Goal: Information Seeking & Learning: Learn about a topic

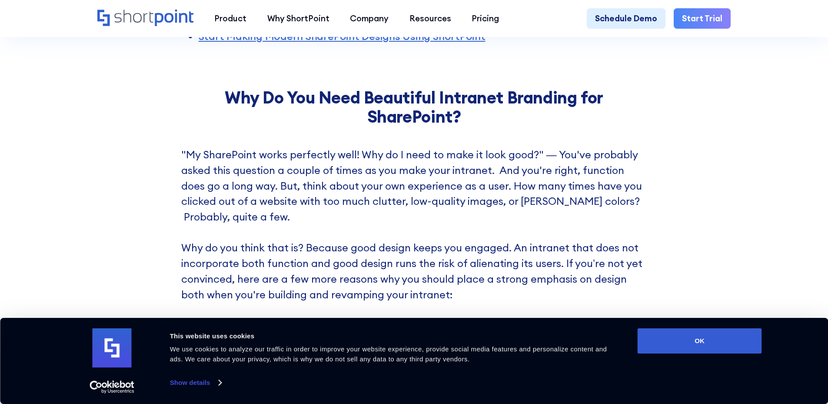
scroll to position [478, 0]
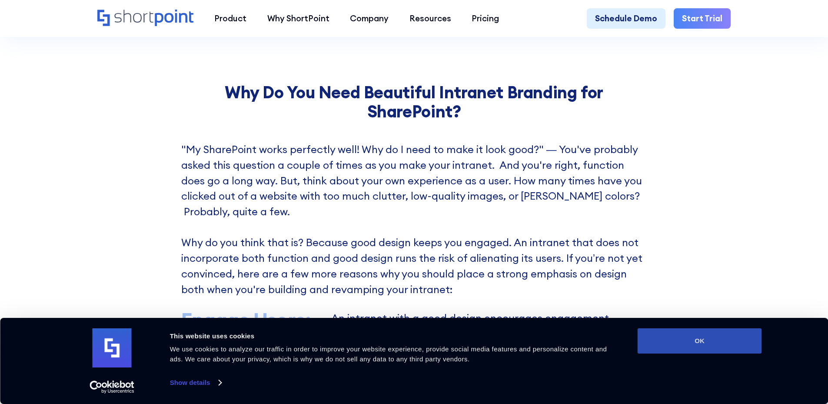
click at [669, 341] on button "OK" at bounding box center [699, 340] width 124 height 25
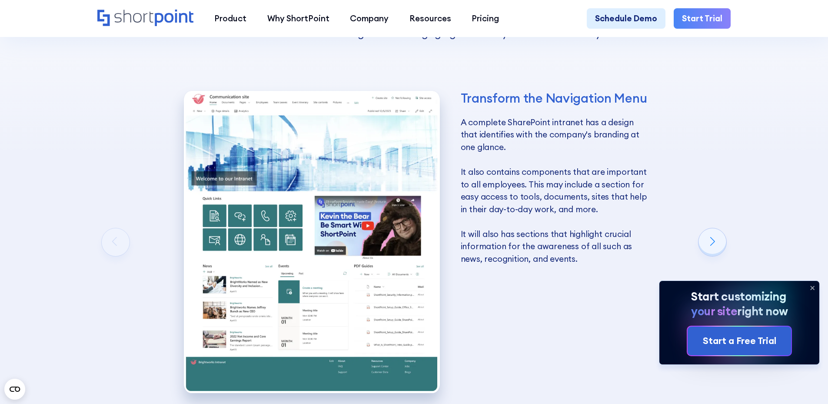
scroll to position [1607, 0]
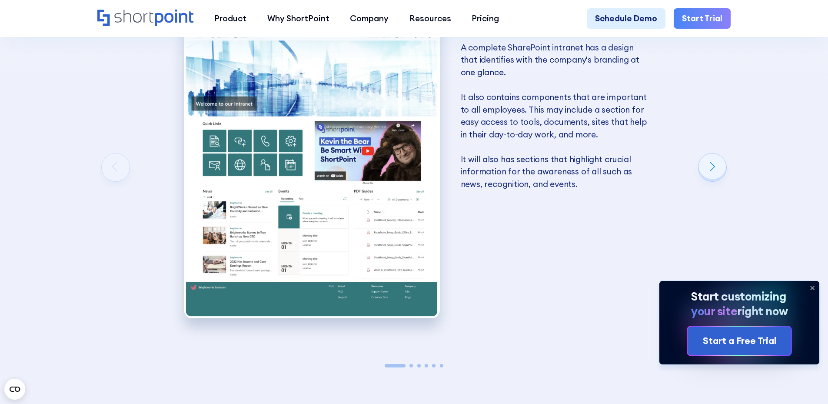
click at [720, 161] on div "Transform the Navigation Menu A complete SharePoint intranet has a design that …" at bounding box center [416, 171] width 638 height 377
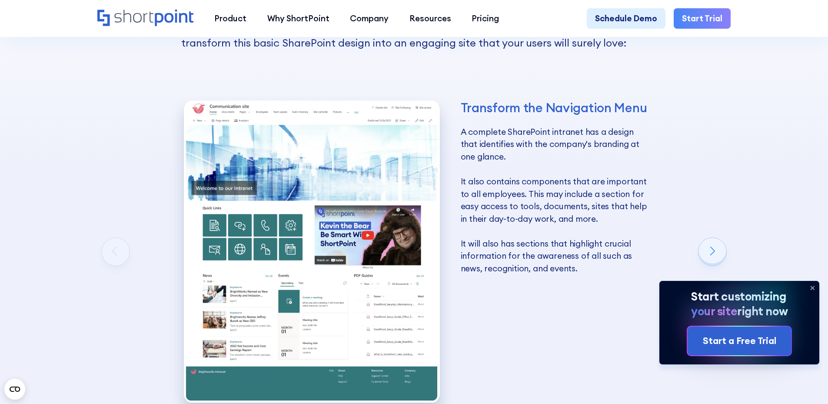
scroll to position [1521, 0]
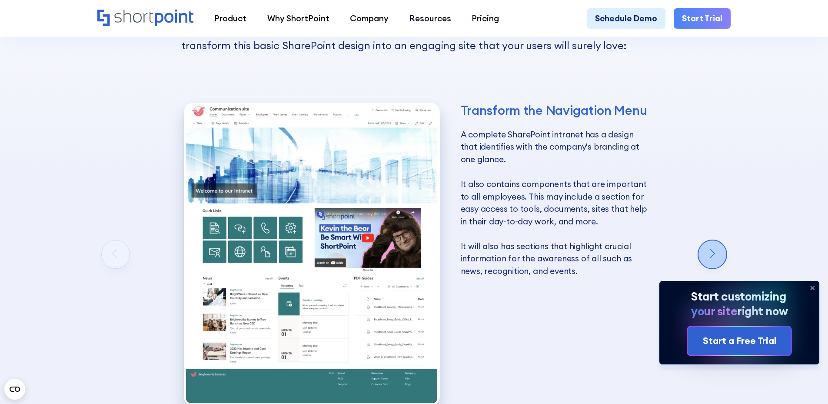
click at [720, 257] on div "Next slide" at bounding box center [712, 254] width 28 height 28
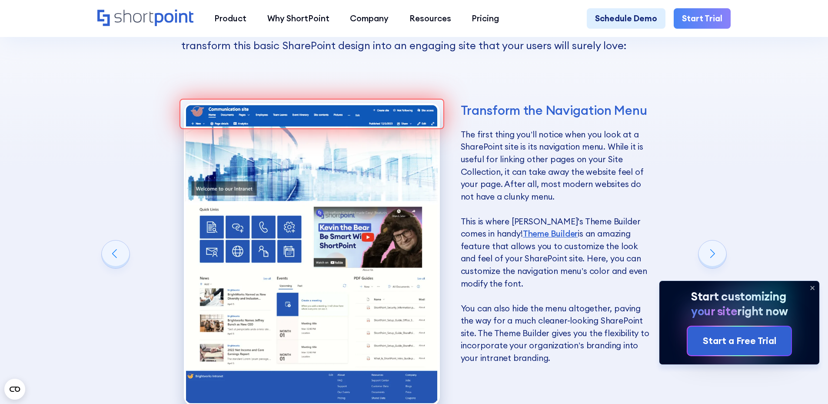
click at [813, 290] on icon at bounding box center [812, 288] width 14 height 14
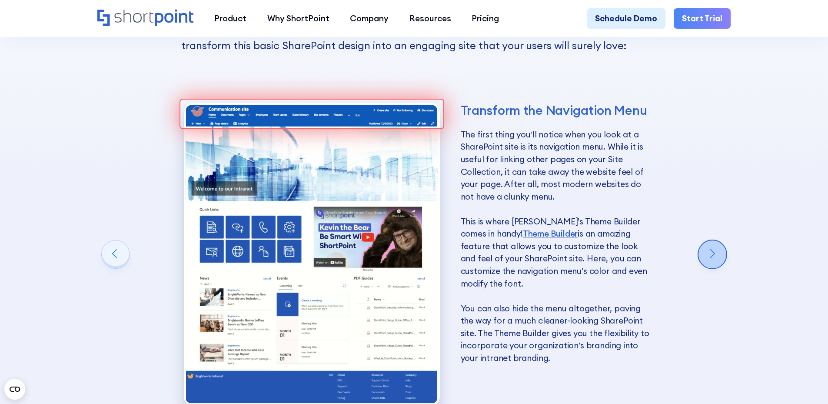
click at [718, 266] on div "Next slide" at bounding box center [712, 254] width 28 height 28
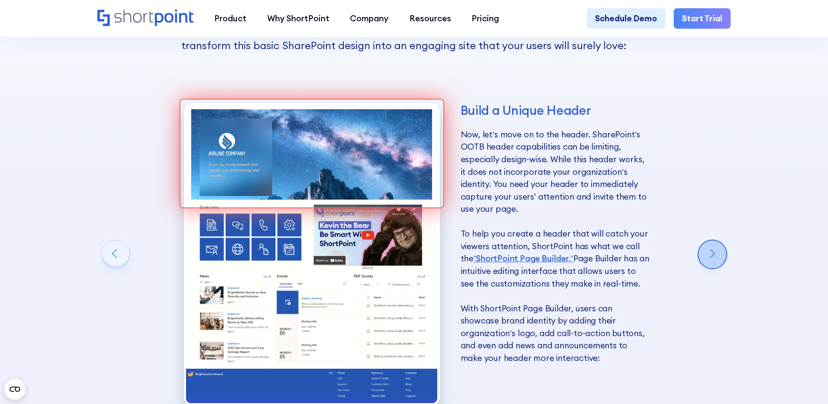
click at [717, 266] on div "Next slide" at bounding box center [712, 254] width 28 height 28
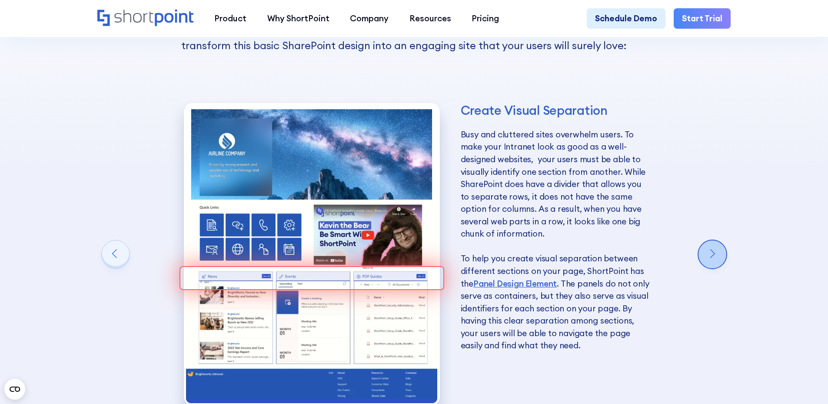
click at [717, 266] on div "Next slide" at bounding box center [712, 254] width 28 height 28
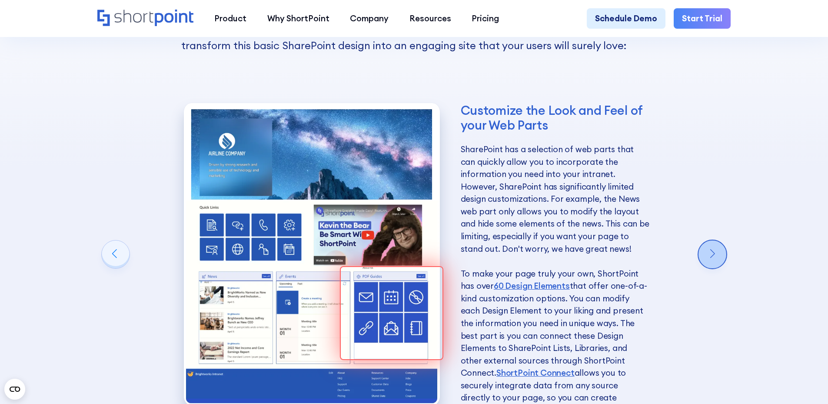
click at [717, 266] on div "Next slide" at bounding box center [712, 254] width 28 height 28
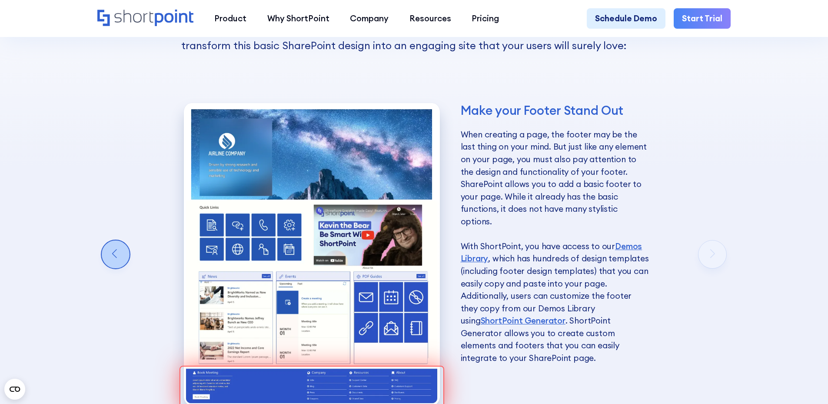
click at [112, 265] on div "Previous slide" at bounding box center [116, 254] width 28 height 28
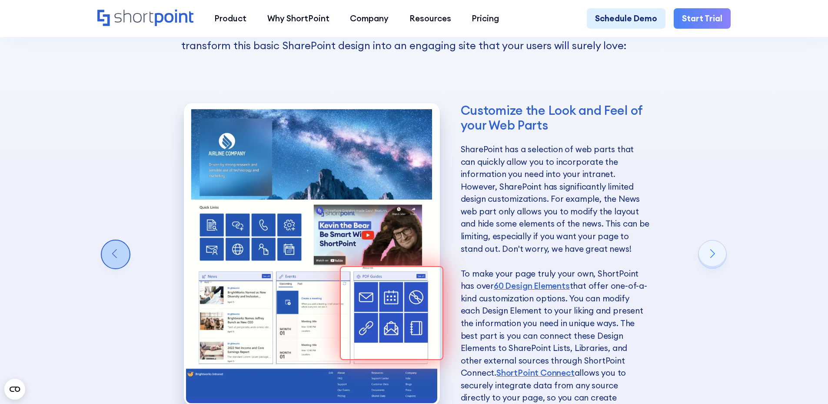
click at [112, 265] on div "Previous slide" at bounding box center [116, 254] width 28 height 28
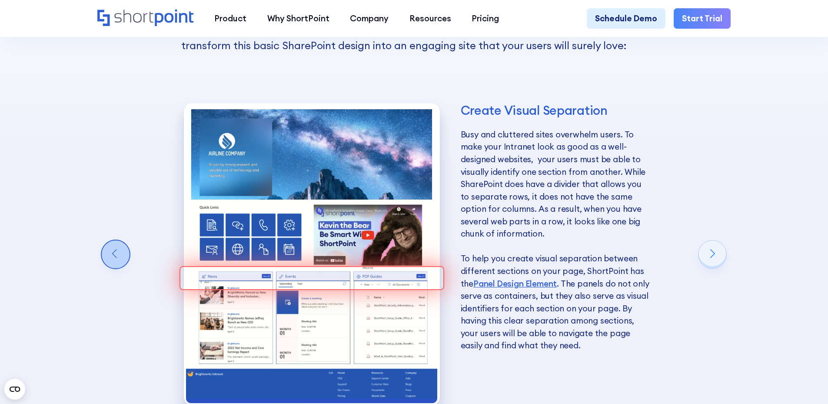
click at [112, 265] on div "Previous slide" at bounding box center [116, 254] width 28 height 28
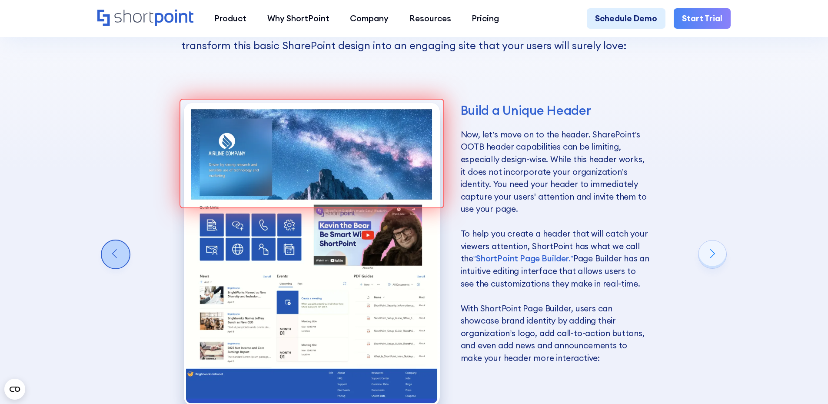
click at [112, 265] on div "Previous slide" at bounding box center [116, 254] width 28 height 28
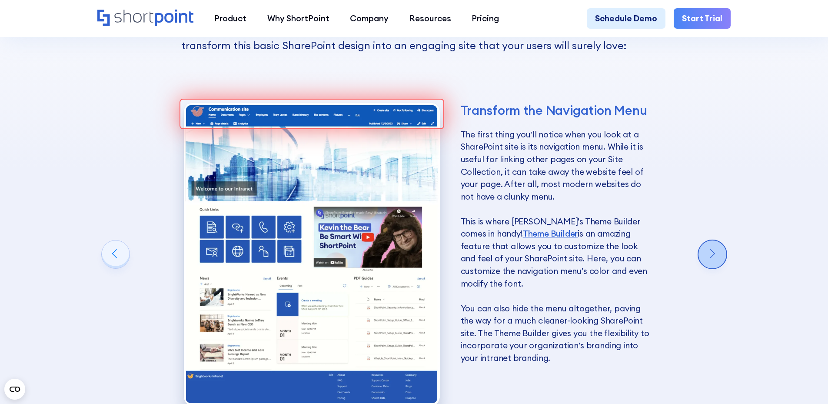
drag, startPoint x: 700, startPoint y: 242, endPoint x: 708, endPoint y: 261, distance: 21.2
click at [704, 255] on div "Transform the Navigation Menu A complete SharePoint intranet has a design that …" at bounding box center [413, 264] width 633 height 388
click at [703, 238] on div "Transform the Navigation Menu The first thing you’ll notice when you look at a …" at bounding box center [416, 258] width 638 height 377
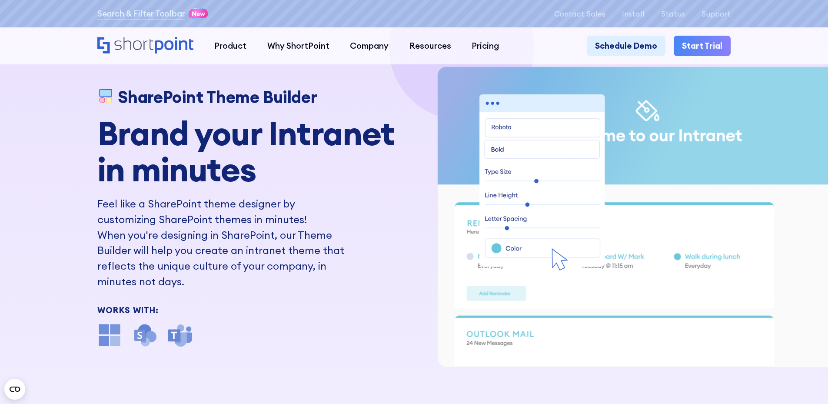
click at [142, 338] on img at bounding box center [145, 334] width 25 height 25
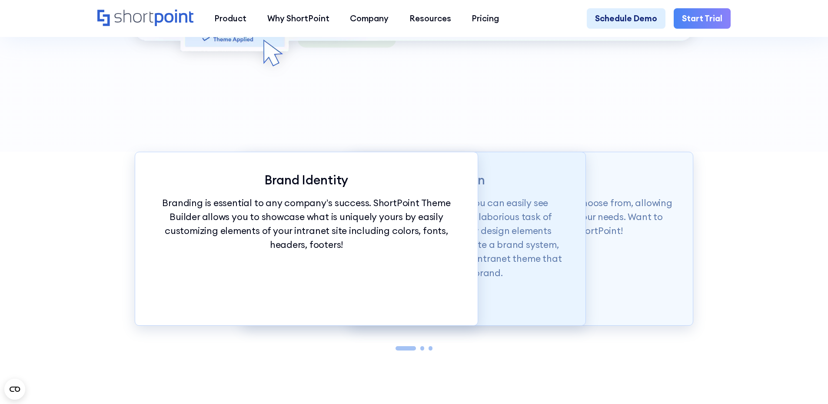
scroll to position [1043, 0]
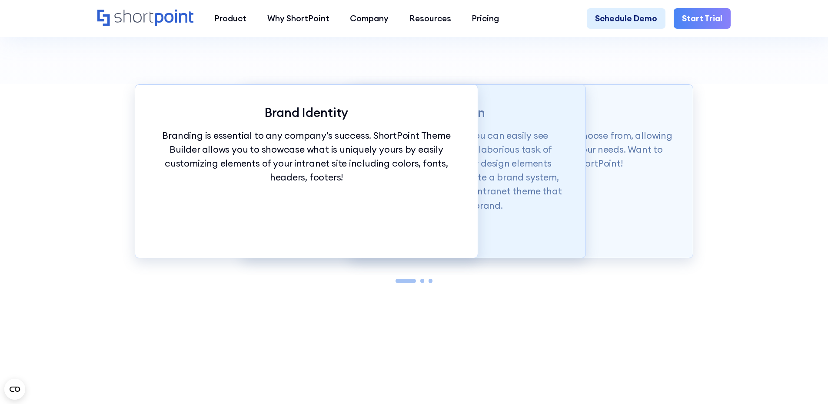
click at [542, 180] on p "With just a click of our customization tools, you can easily see changes in rea…" at bounding box center [414, 171] width 302 height 84
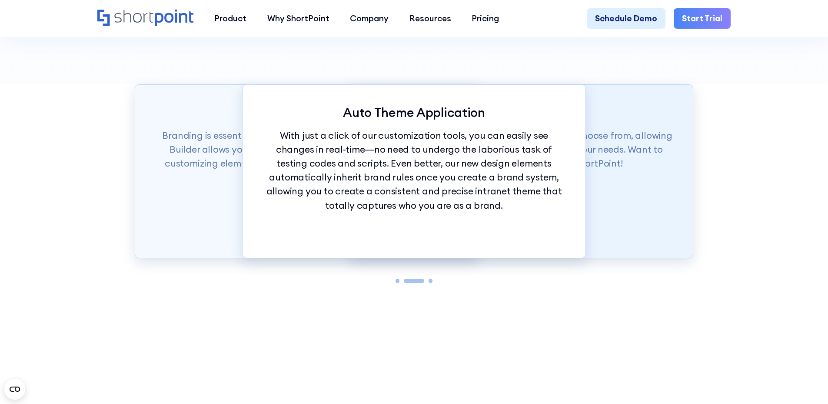
click at [593, 198] on div "Theme Builder Tools ShortPoint has hundreds of fonts and colors to choose from,…" at bounding box center [522, 171] width 344 height 174
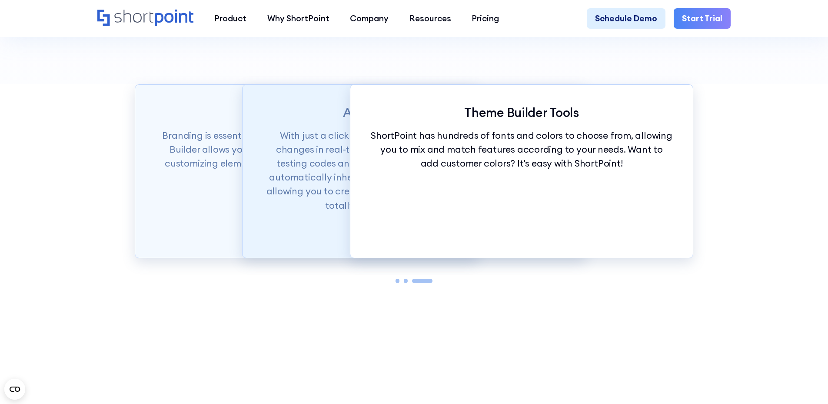
click at [302, 252] on div "Auto Theme Application With just a click of our customization tools, you can ea…" at bounding box center [414, 171] width 344 height 174
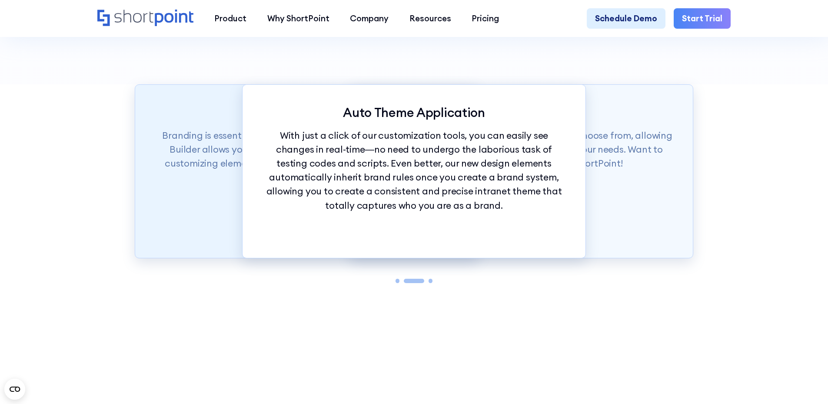
click at [200, 217] on div "Brand Identity Branding is essential to any company’s success. ShortPoint Theme…" at bounding box center [307, 171] width 344 height 174
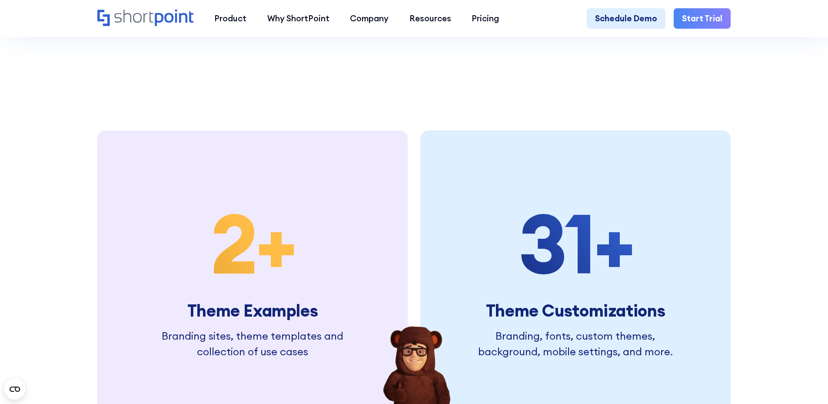
scroll to position [2346, 0]
